Goal: Transaction & Acquisition: Book appointment/travel/reservation

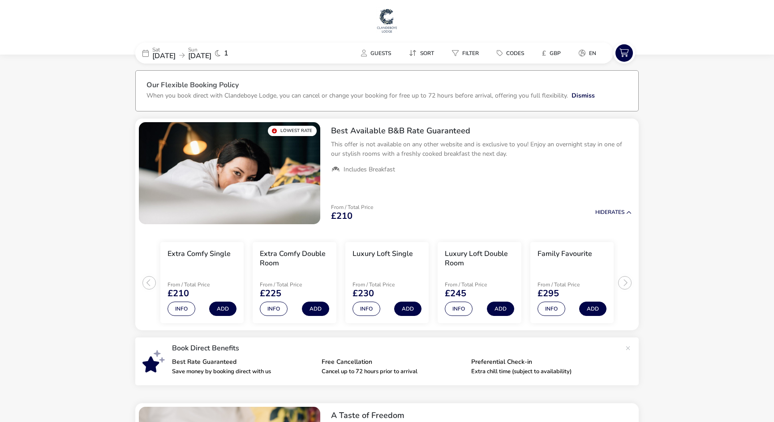
click at [170, 54] on span "[DATE]" at bounding box center [163, 56] width 23 height 10
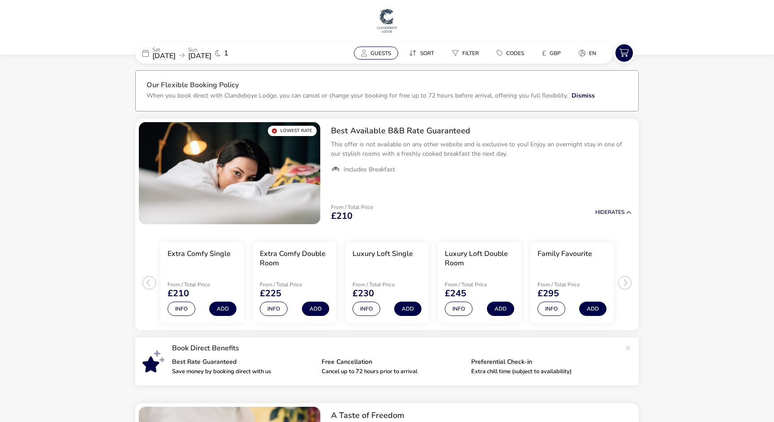
click at [375, 53] on span "Guests" at bounding box center [380, 53] width 21 height 7
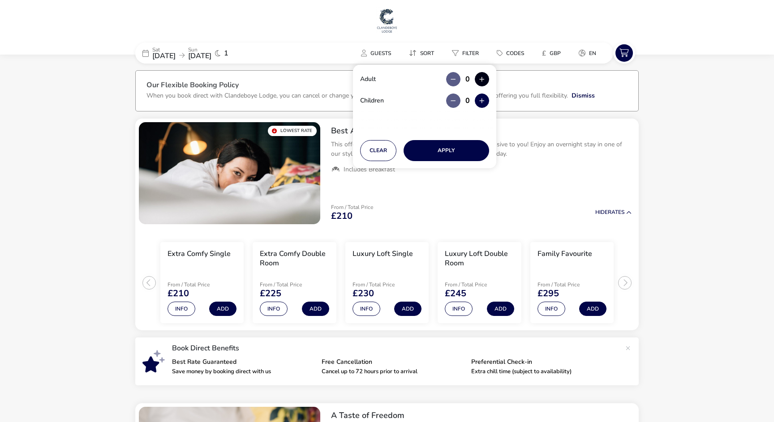
click at [481, 82] on button "button" at bounding box center [482, 79] width 14 height 14
click at [483, 82] on span "button" at bounding box center [483, 82] width 0 height 0
type input "2"
click at [444, 150] on button "Apply" at bounding box center [446, 150] width 86 height 21
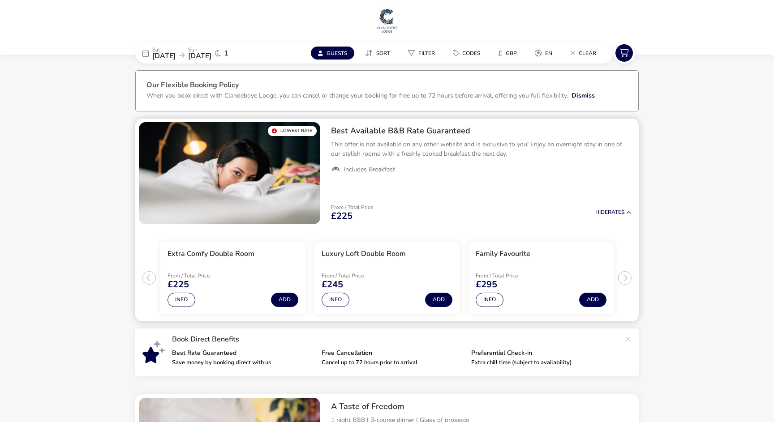
click at [147, 279] on ul "Extra Comfy Double Room From / Total Price £225 Info Add Luxury Loft Double Roo…" at bounding box center [386, 275] width 503 height 94
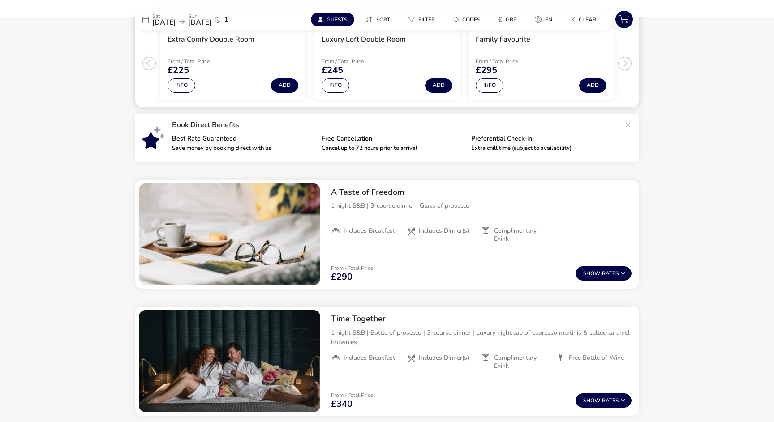
scroll to position [215, 0]
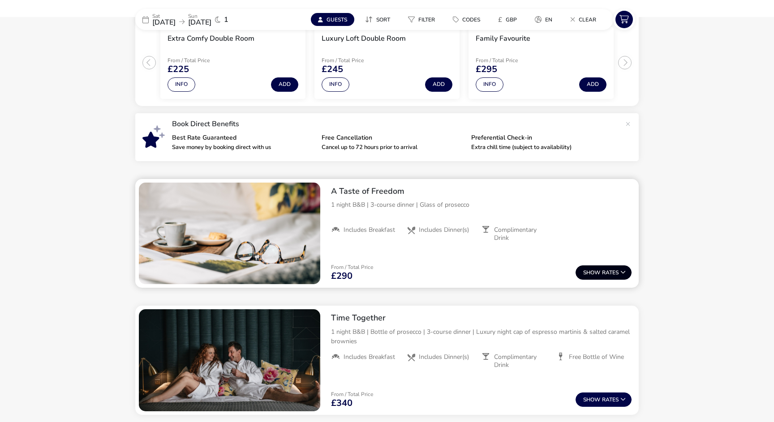
click at [599, 274] on span "Show" at bounding box center [592, 273] width 19 height 6
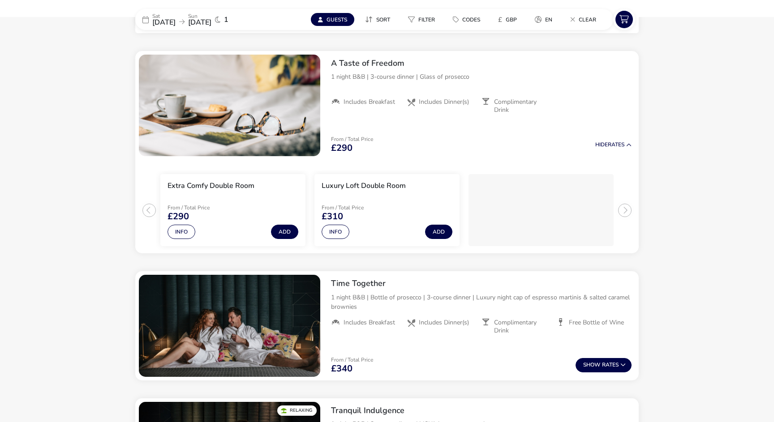
scroll to position [349, 0]
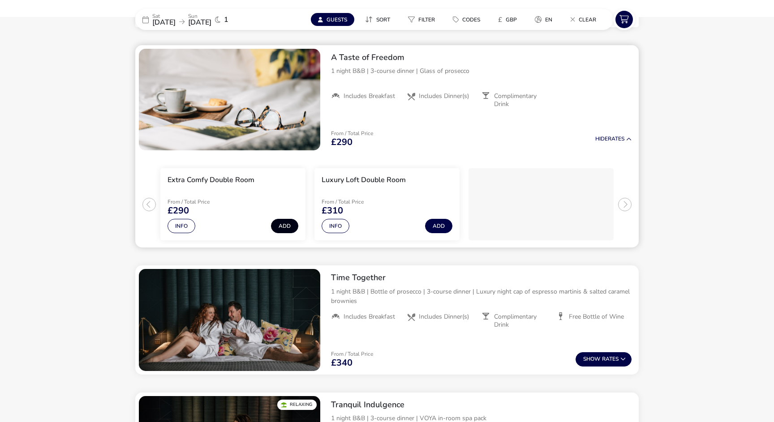
click at [285, 225] on button "Add" at bounding box center [284, 226] width 27 height 14
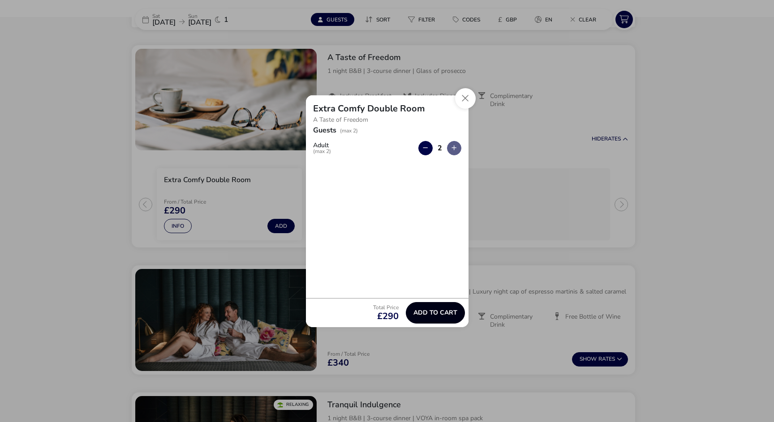
click at [444, 312] on span "Add to cart" at bounding box center [435, 312] width 44 height 7
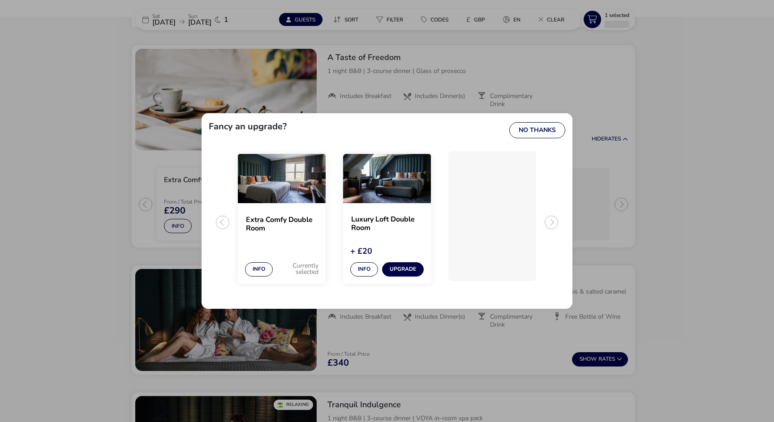
click at [692, 28] on div "Fancy an upgrade? No Thanks Extra Comfy Double Room Info Currently selected Lux…" at bounding box center [387, 211] width 774 height 422
click at [378, 181] on img "2 / 3" at bounding box center [387, 178] width 88 height 49
click at [365, 267] on button "Info" at bounding box center [364, 269] width 28 height 14
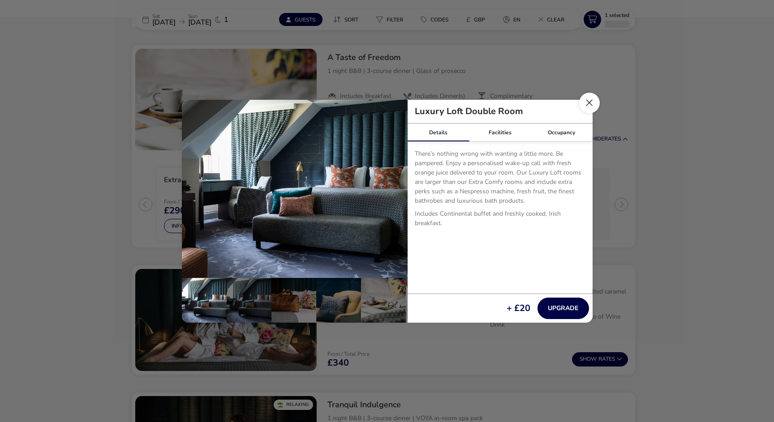
click at [585, 108] on button "Close dialog" at bounding box center [589, 103] width 21 height 21
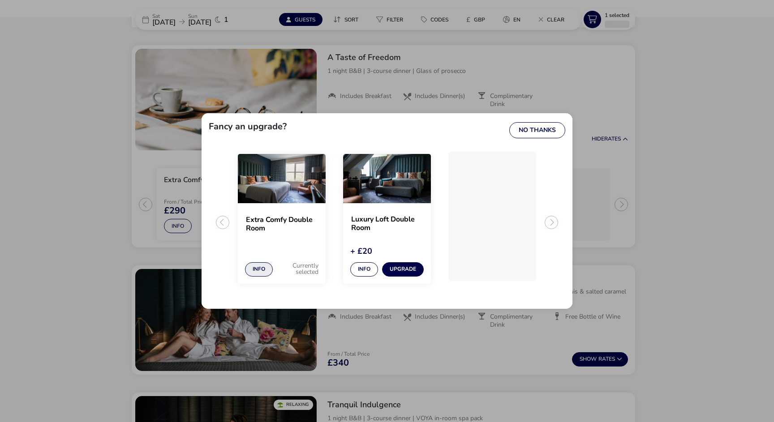
click at [265, 270] on button "Info" at bounding box center [259, 269] width 28 height 14
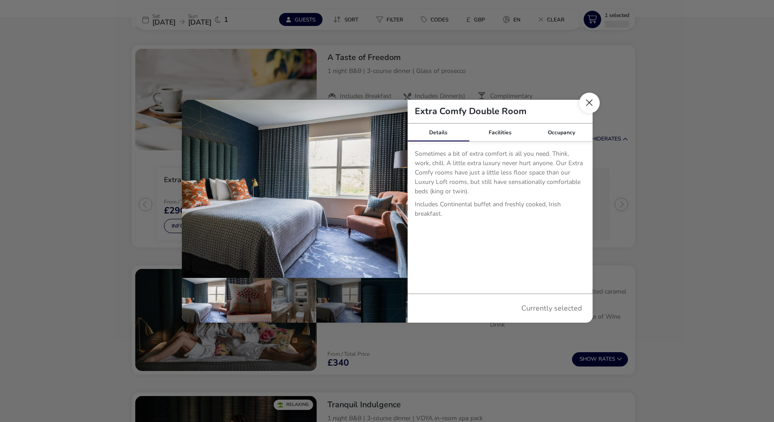
click at [590, 101] on button "Close dialog" at bounding box center [589, 103] width 21 height 21
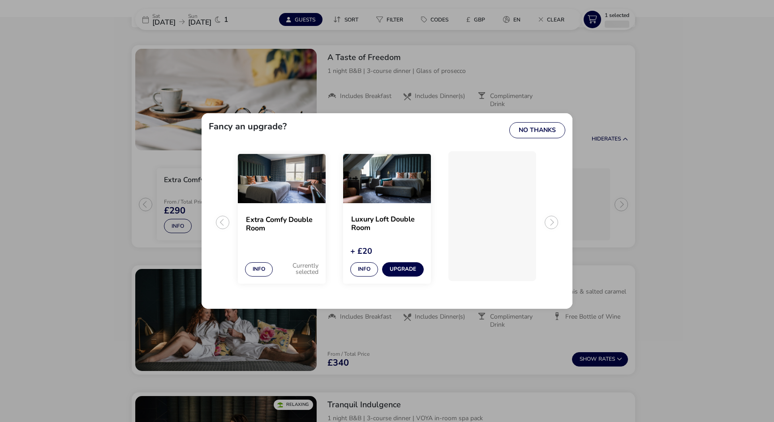
click at [595, 21] on div "Fancy an upgrade? No Thanks Extra Comfy Double Room Info Currently selected Lux…" at bounding box center [387, 211] width 774 height 422
click at [610, 14] on div "Fancy an upgrade? No Thanks Extra Comfy Double Room Info Currently selected Lux…" at bounding box center [387, 211] width 774 height 422
click at [397, 269] on button "Upgrade" at bounding box center [403, 269] width 42 height 14
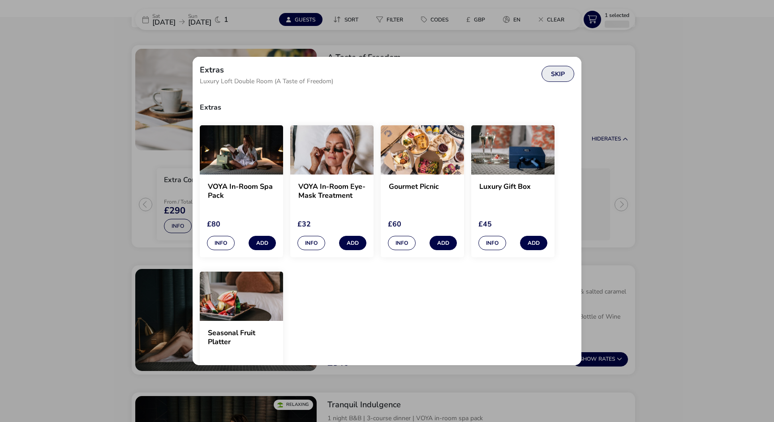
click at [555, 77] on button "Skip" at bounding box center [557, 74] width 33 height 16
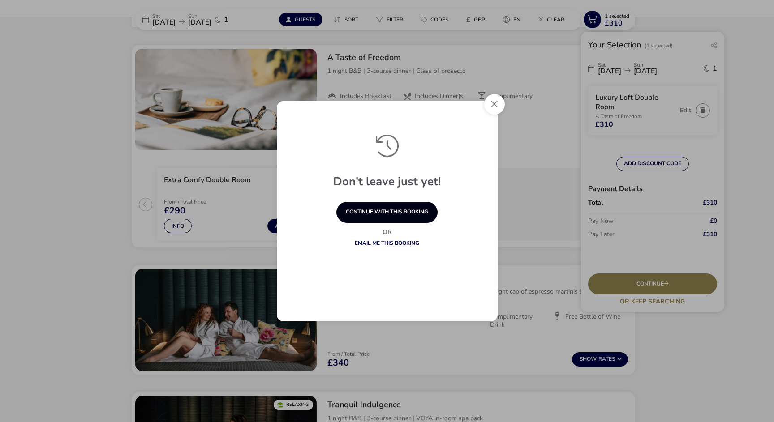
click at [415, 214] on button "continue with this booking" at bounding box center [386, 212] width 101 height 21
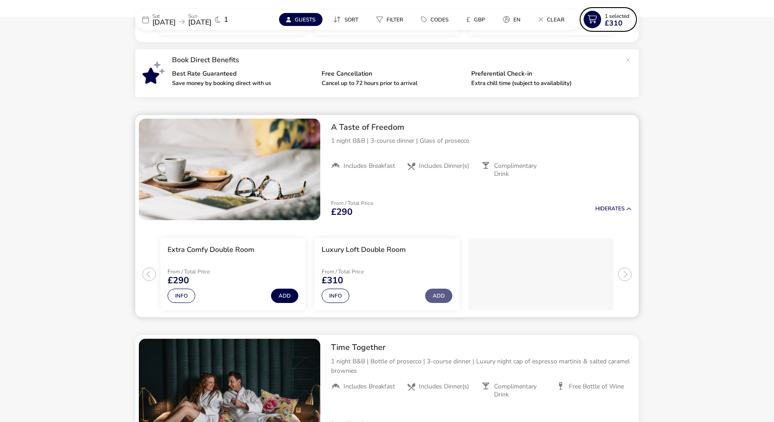
scroll to position [230, 0]
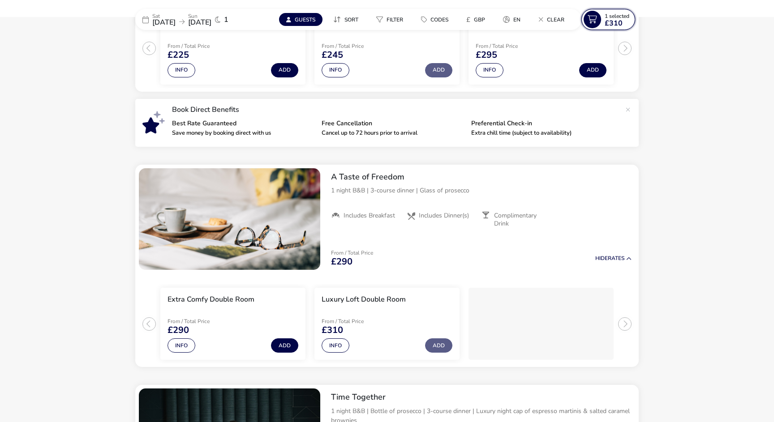
click at [593, 21] on icon at bounding box center [591, 19] width 17 height 17
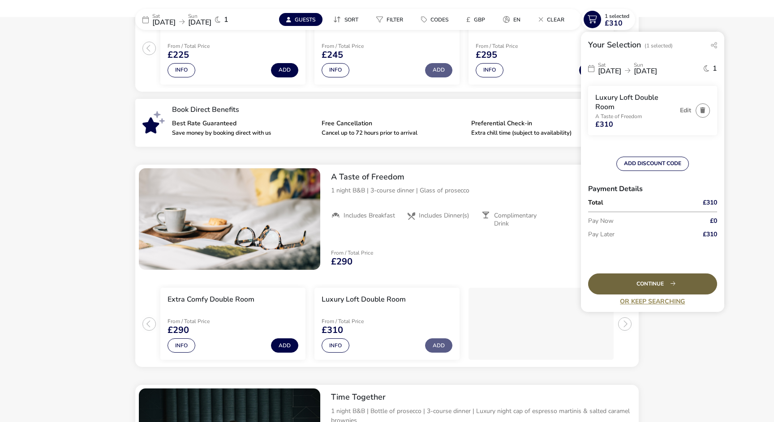
click at [651, 285] on div "Continue" at bounding box center [652, 284] width 129 height 21
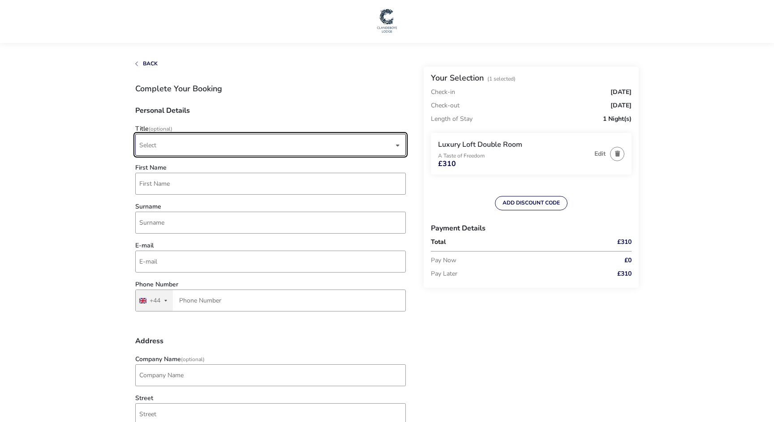
click at [168, 149] on span "Select" at bounding box center [266, 144] width 254 height 21
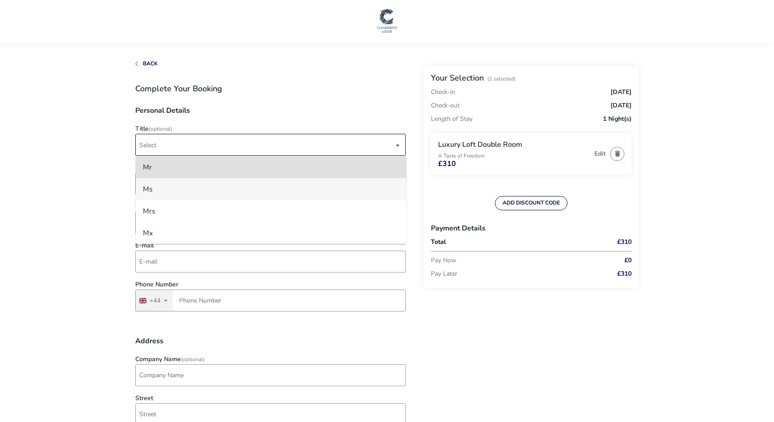
click at [165, 189] on li "Ms" at bounding box center [271, 189] width 270 height 22
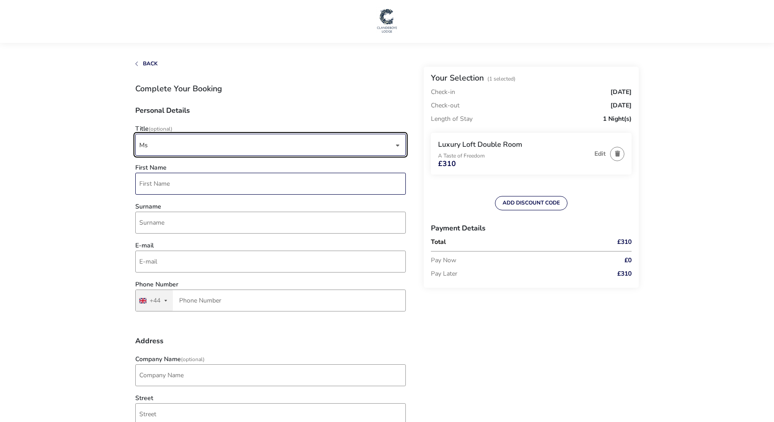
click at [160, 186] on input "First Name" at bounding box center [270, 184] width 270 height 22
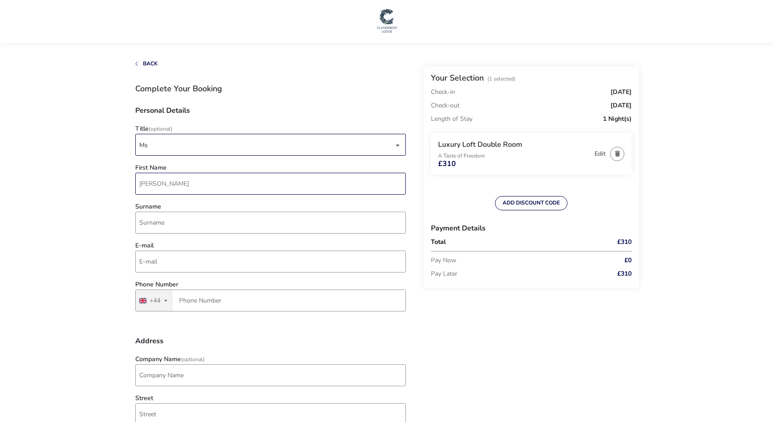
type input "[PERSON_NAME]"
click at [161, 259] on input "E-mail" at bounding box center [270, 262] width 270 height 22
type input "[PERSON_NAME][EMAIL_ADDRESS][DOMAIN_NAME]"
type input "7917 572043"
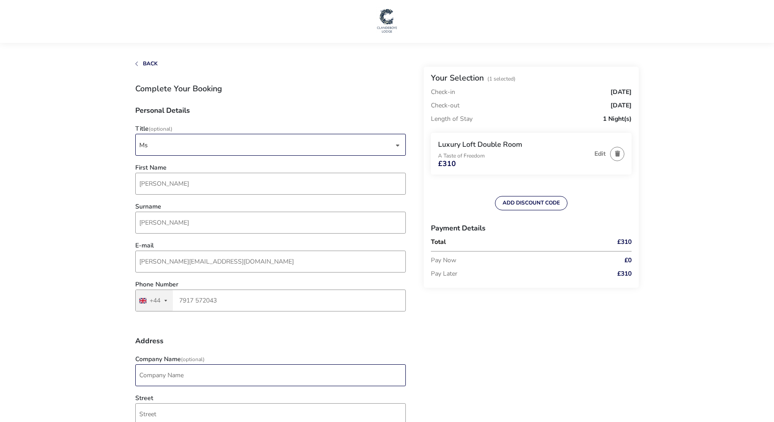
type input "None"
type input "The Pines, [GEOGRAPHIC_DATA]"
type input "[PERSON_NAME]"
type input "IV40 8DG"
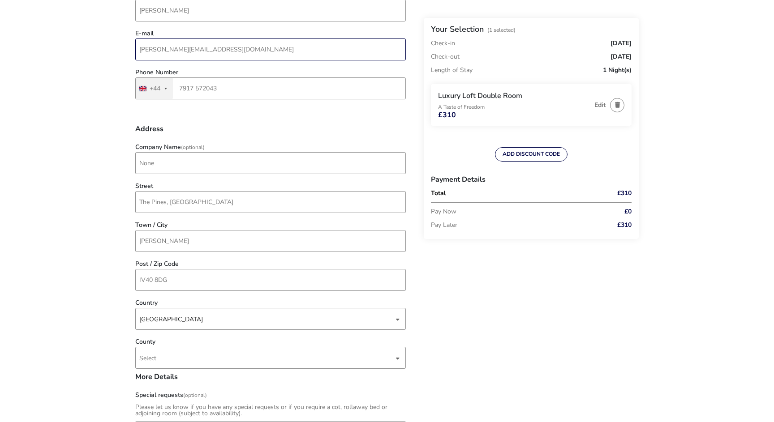
scroll to position [247, 0]
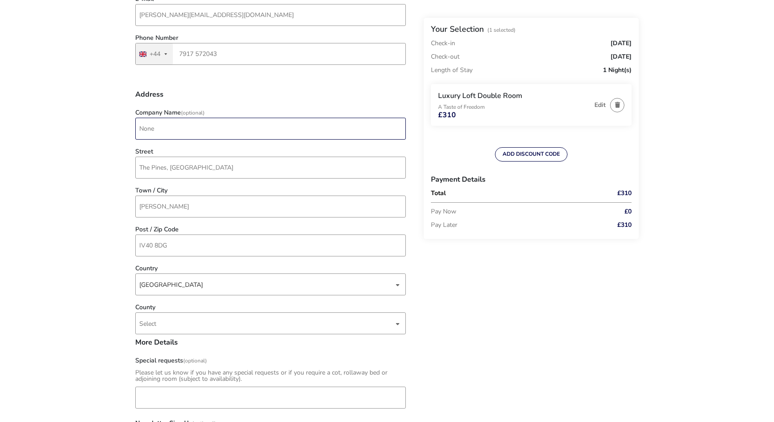
click at [175, 132] on input "None" at bounding box center [270, 129] width 270 height 22
drag, startPoint x: 171, startPoint y: 130, endPoint x: 128, endPoint y: 127, distance: 43.1
click at [130, 128] on naf-accommodations-shell "Back Your Selection (1 Selected) Check-in [DATE] Check-out [DATE] Length of Sta…" at bounding box center [387, 326] width 774 height 1147
type input "[PERSON_NAME] Film"
click at [60, 145] on naf-accommodations-shell "Back Your Selection (1 Selected) Check-in [DATE] Check-out [DATE] Length of Sta…" at bounding box center [387, 326] width 774 height 1147
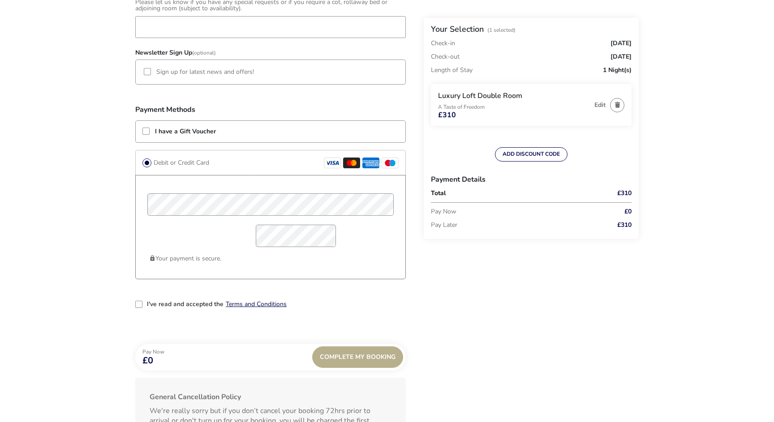
scroll to position [620, 0]
click at [139, 304] on div "2-term_condi" at bounding box center [138, 302] width 7 height 7
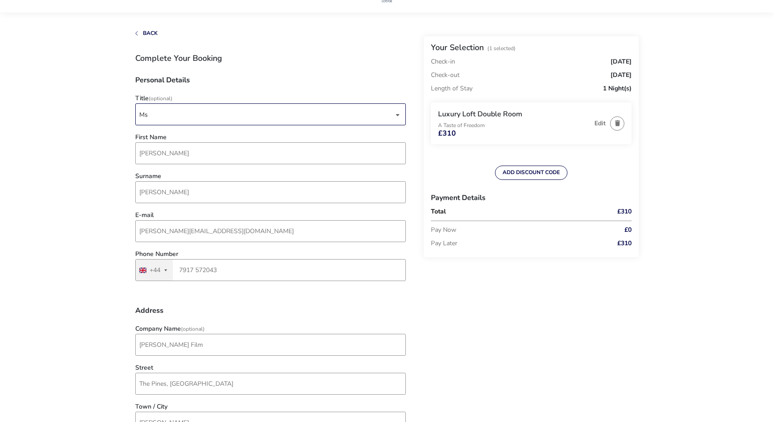
scroll to position [30, 0]
click at [449, 231] on p "Pay Now" at bounding box center [511, 230] width 160 height 13
click at [510, 224] on p "Pay Now" at bounding box center [511, 230] width 160 height 13
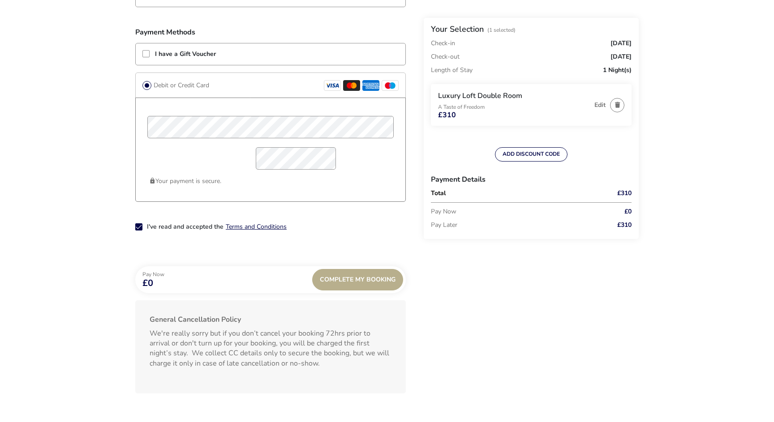
scroll to position [695, 0]
click at [177, 287] on div "Pay Now £0 Complete My Booking" at bounding box center [270, 279] width 270 height 27
click at [157, 290] on div "Pay Now £0 Complete My Booking" at bounding box center [270, 279] width 270 height 27
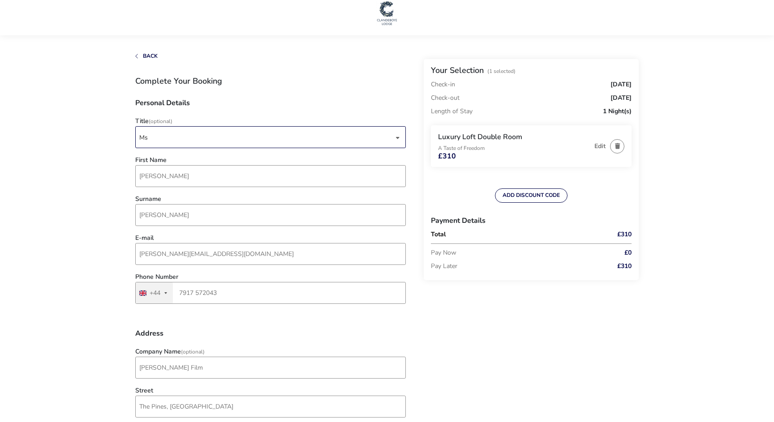
scroll to position [0, 0]
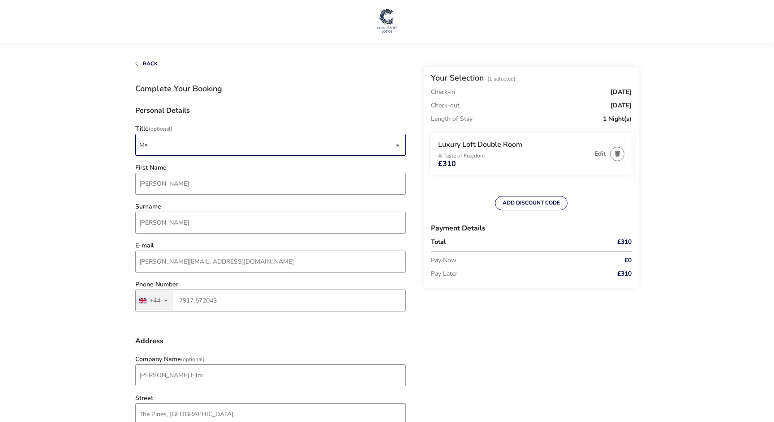
click at [496, 145] on h3 "Luxury Loft Double Room" at bounding box center [514, 144] width 152 height 9
click at [519, 158] on div "Luxury Loft Double Room A Taste of Freedom £310" at bounding box center [514, 153] width 152 height 27
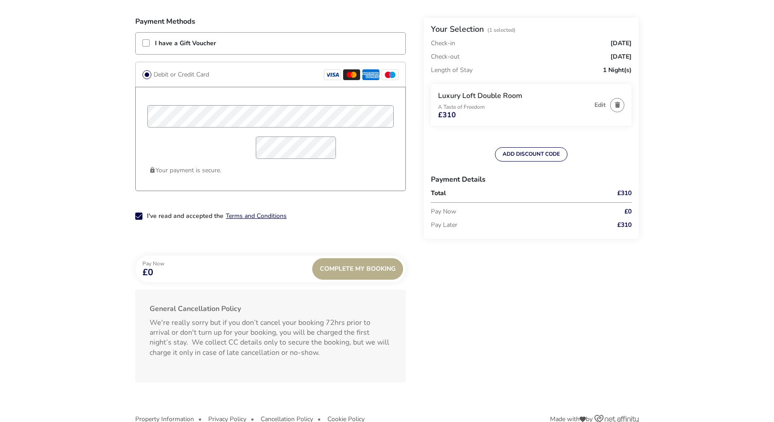
scroll to position [725, 0]
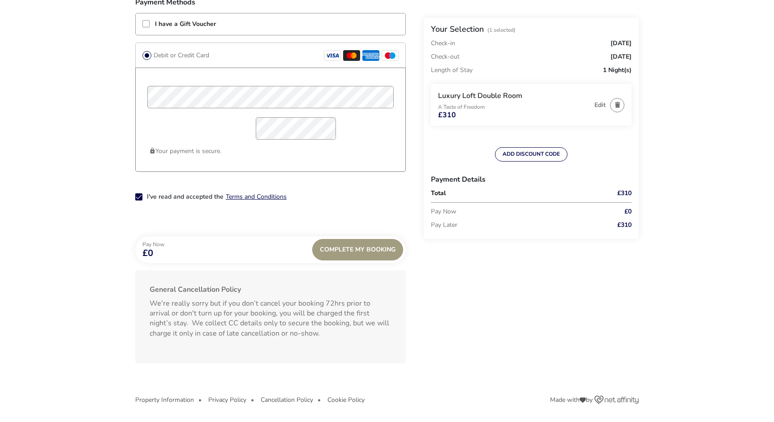
click at [364, 248] on div "Complete My Booking" at bounding box center [357, 249] width 91 height 21
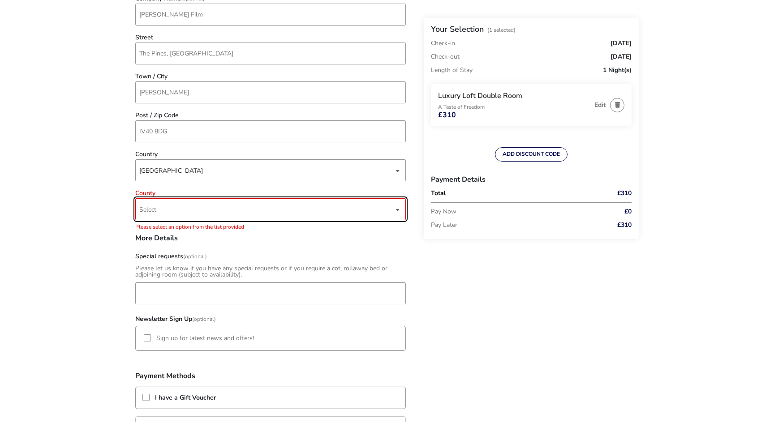
scroll to position [359, 0]
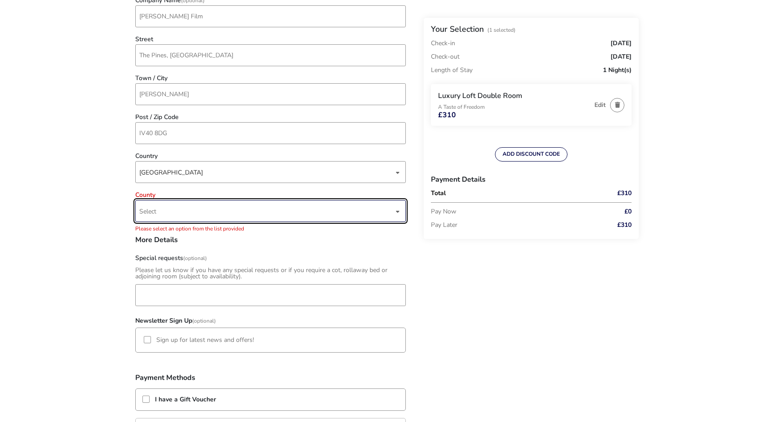
click at [182, 208] on span "Select" at bounding box center [266, 211] width 254 height 21
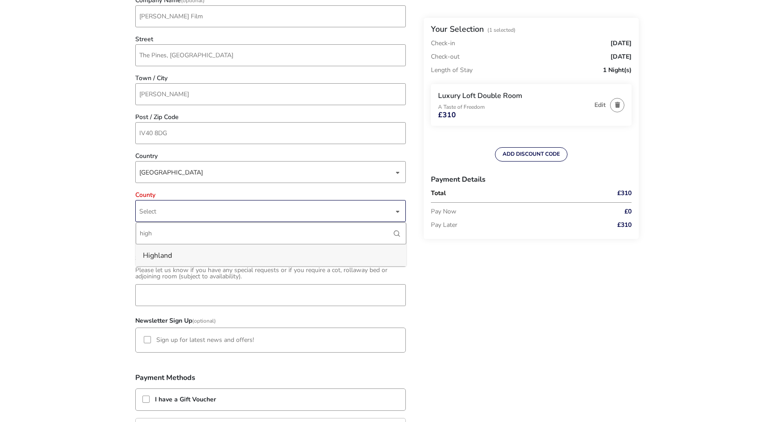
type input "high"
click at [184, 255] on li "Highland" at bounding box center [271, 255] width 270 height 22
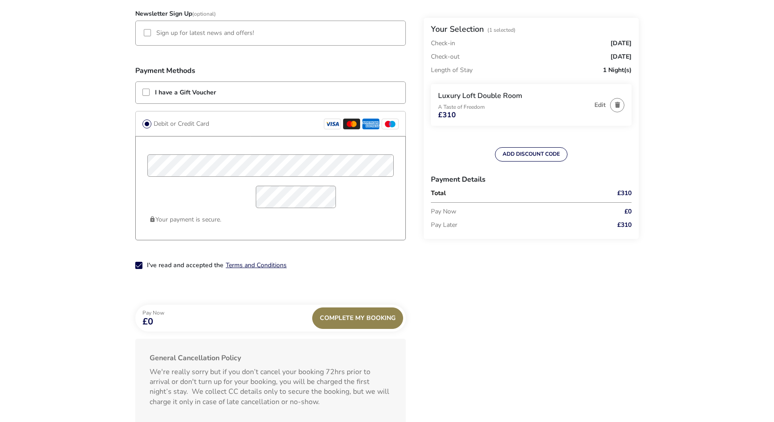
scroll to position [725, 0]
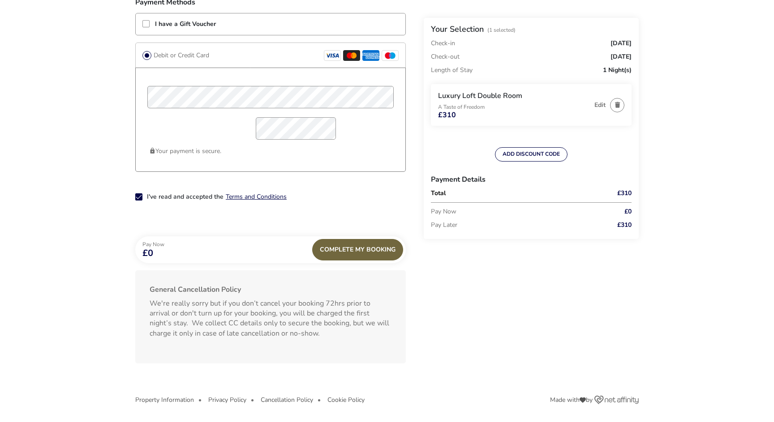
click at [352, 252] on div "Complete My Booking" at bounding box center [357, 249] width 91 height 21
